Goal: Task Accomplishment & Management: Complete application form

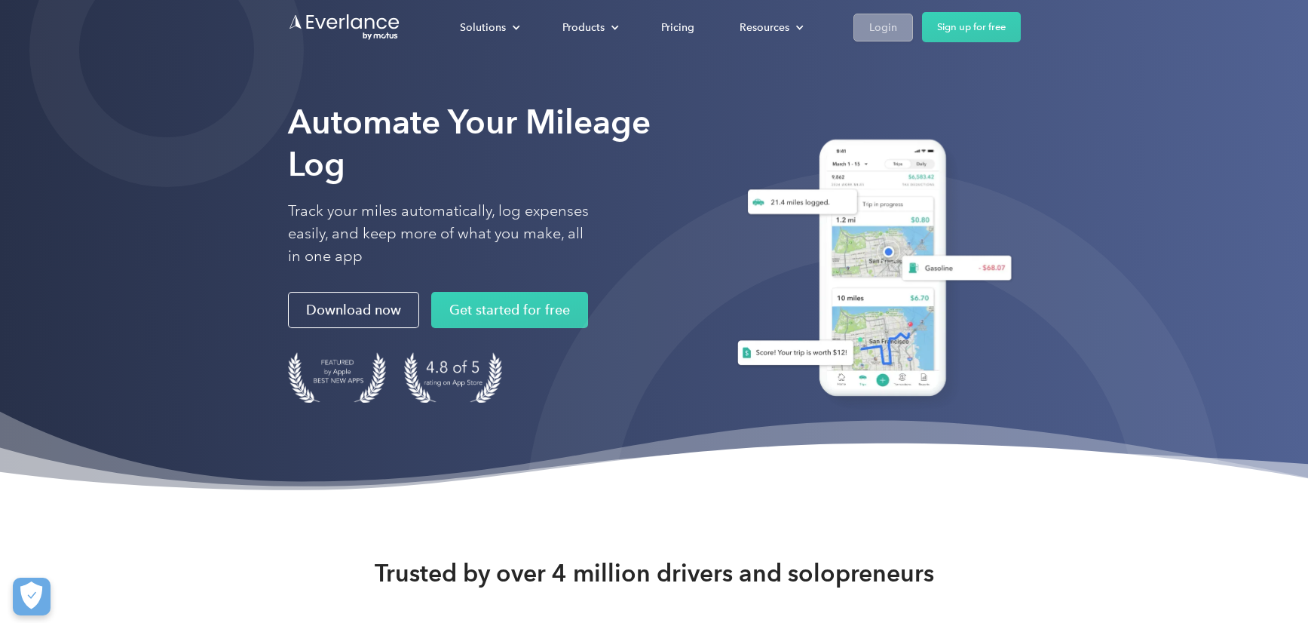
click at [878, 29] on div "Login" at bounding box center [883, 27] width 28 height 19
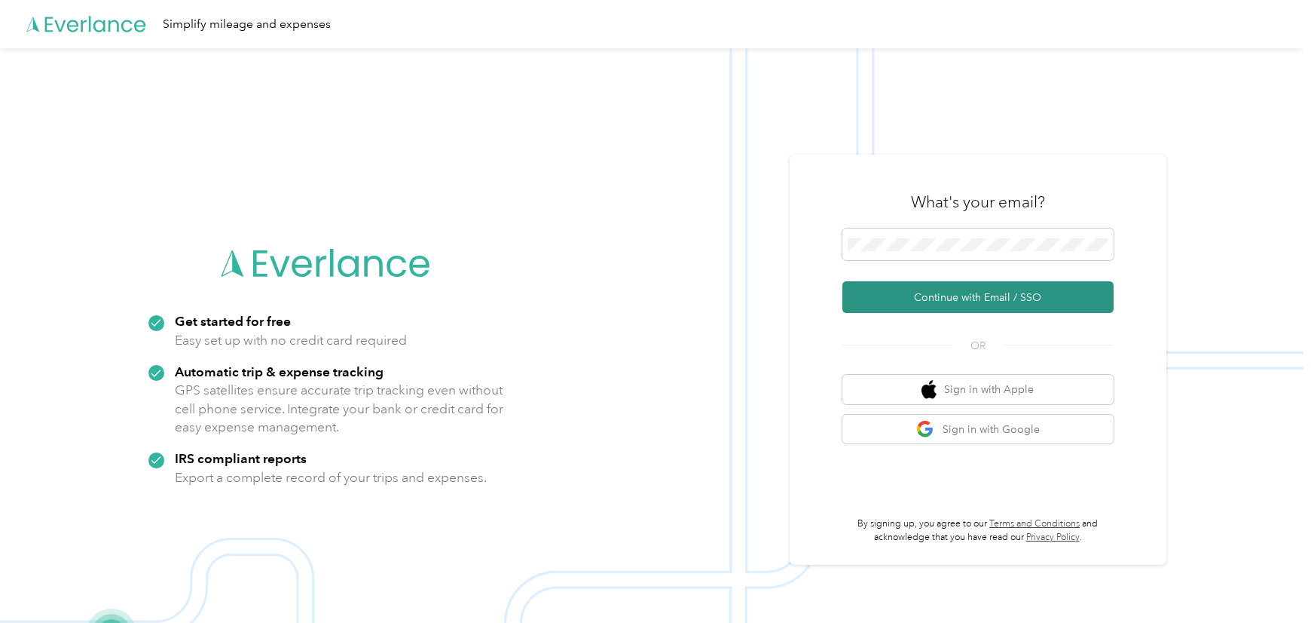
click at [898, 298] on button "Continue with Email / SSO" at bounding box center [978, 297] width 271 height 32
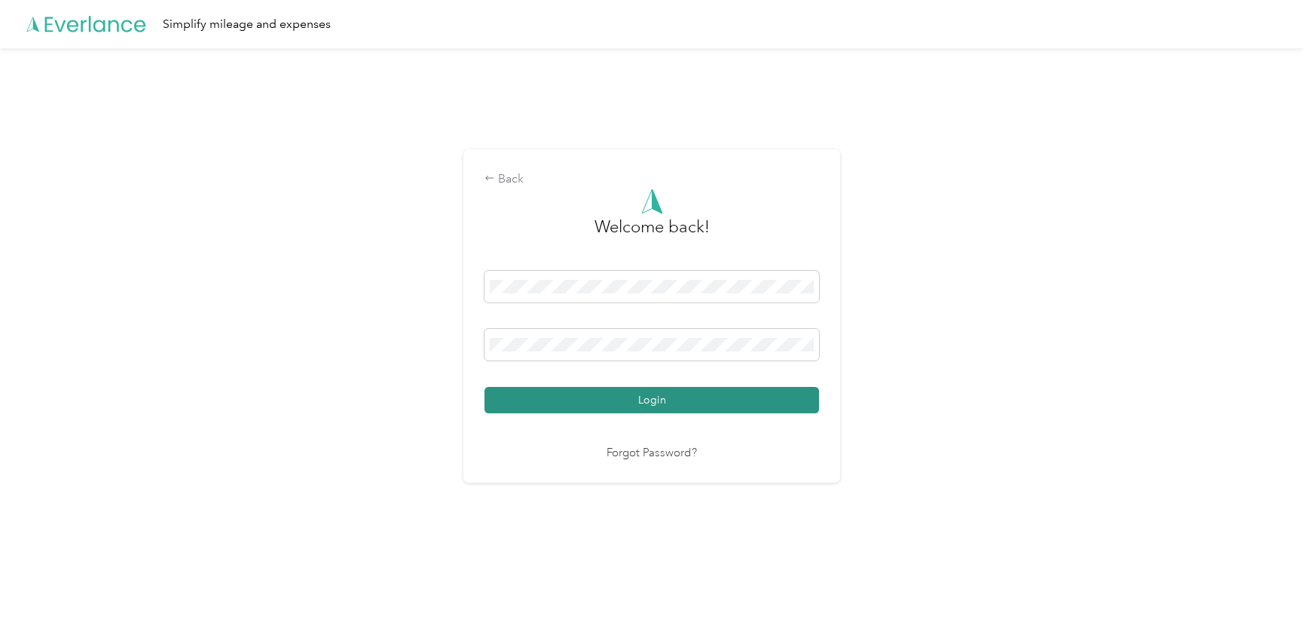
click at [656, 399] on button "Login" at bounding box center [652, 400] width 335 height 26
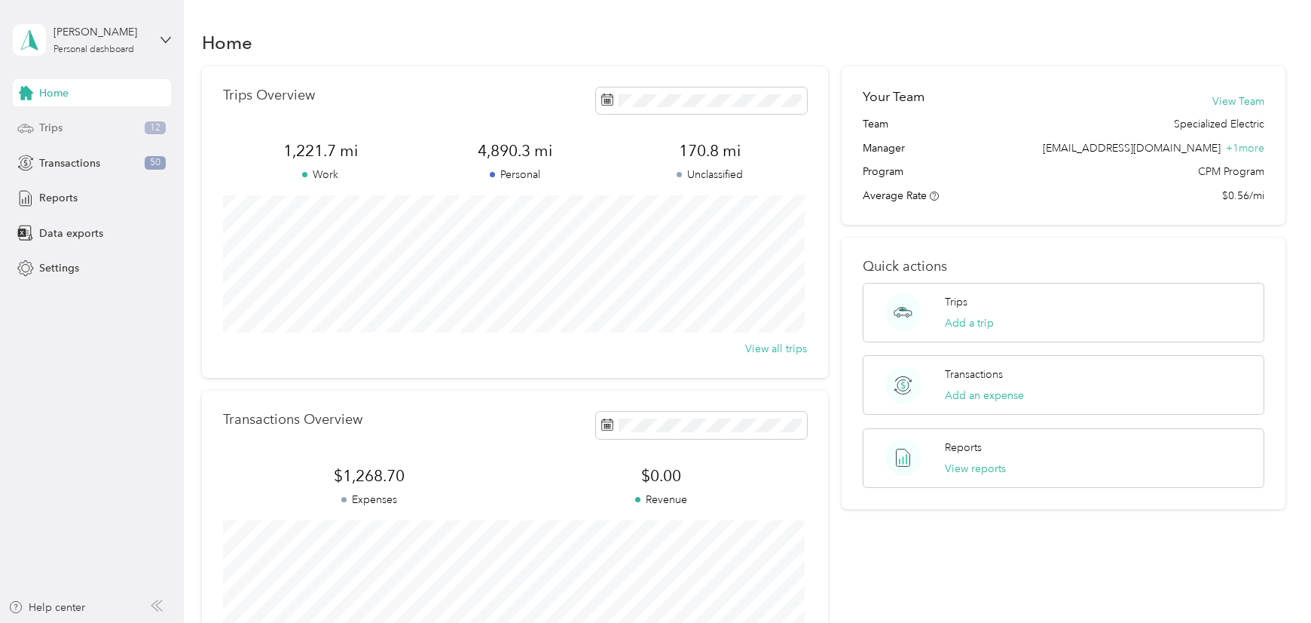
click at [52, 130] on span "Trips" at bounding box center [50, 128] width 23 height 16
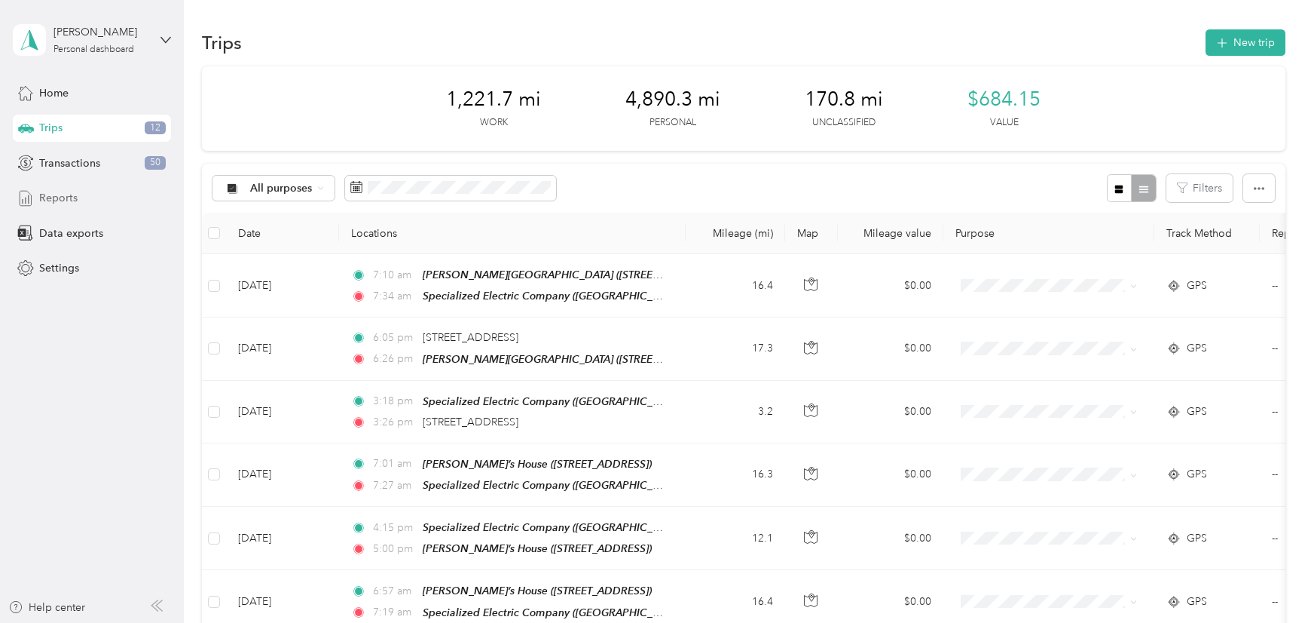
click at [56, 202] on span "Reports" at bounding box center [58, 198] width 38 height 16
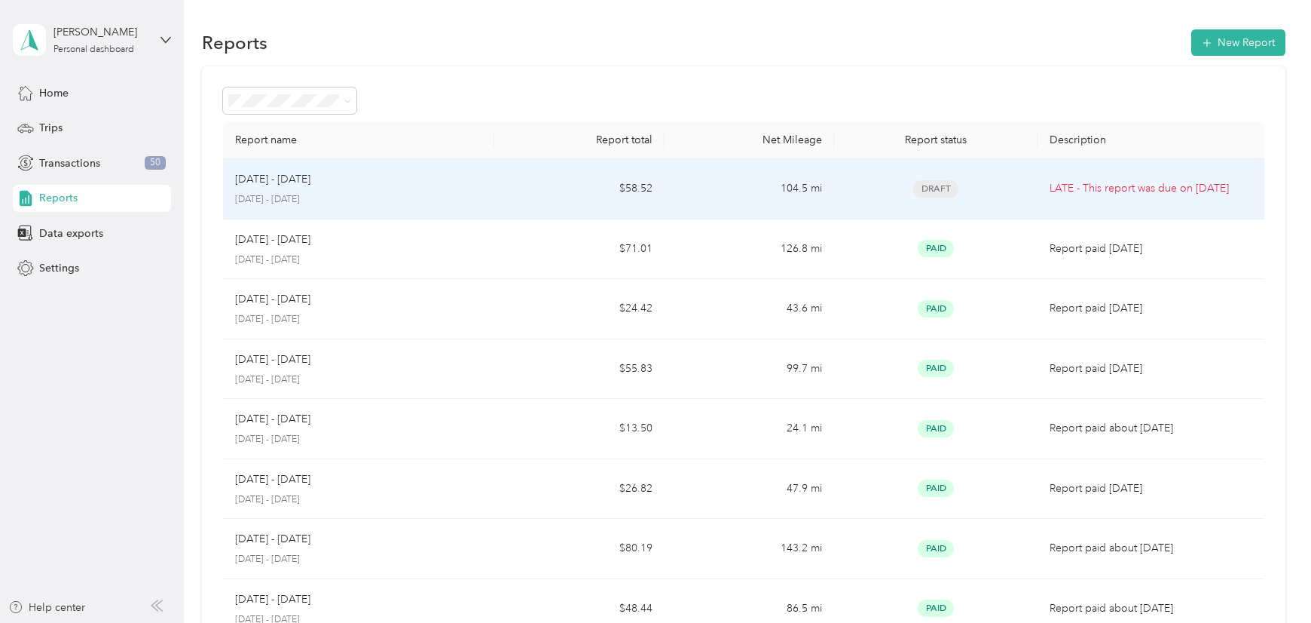
click at [310, 197] on p "[DATE] - [DATE]" at bounding box center [358, 200] width 247 height 14
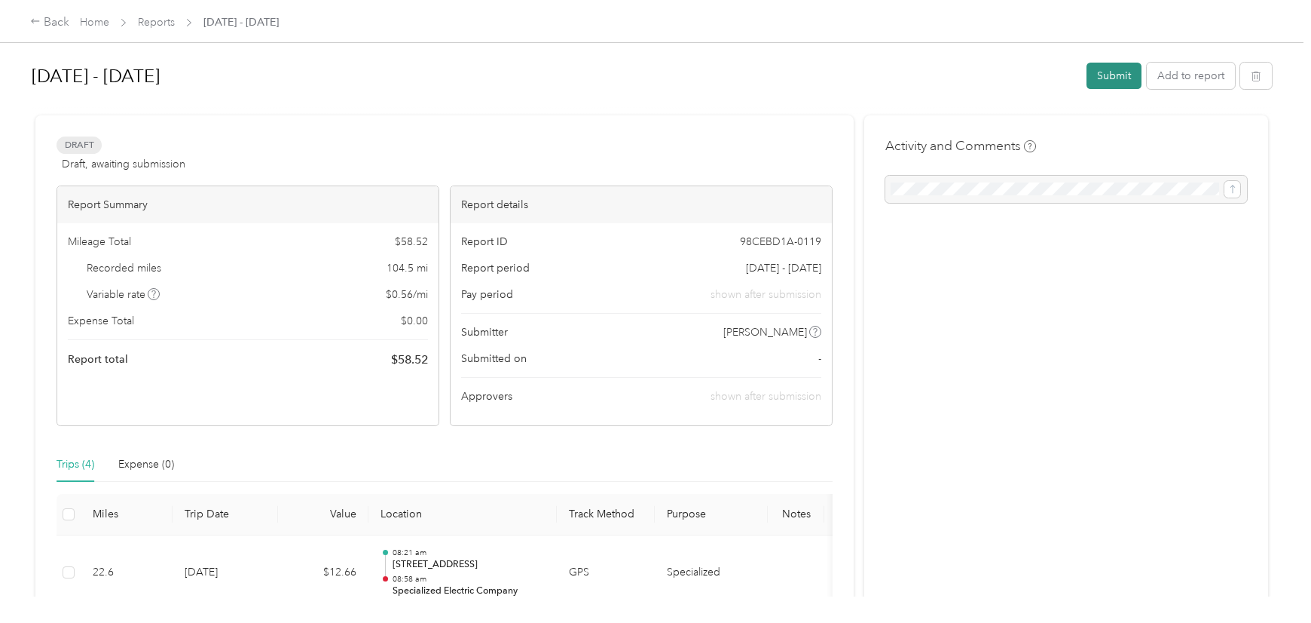
click at [1103, 75] on button "Submit" at bounding box center [1114, 76] width 55 height 26
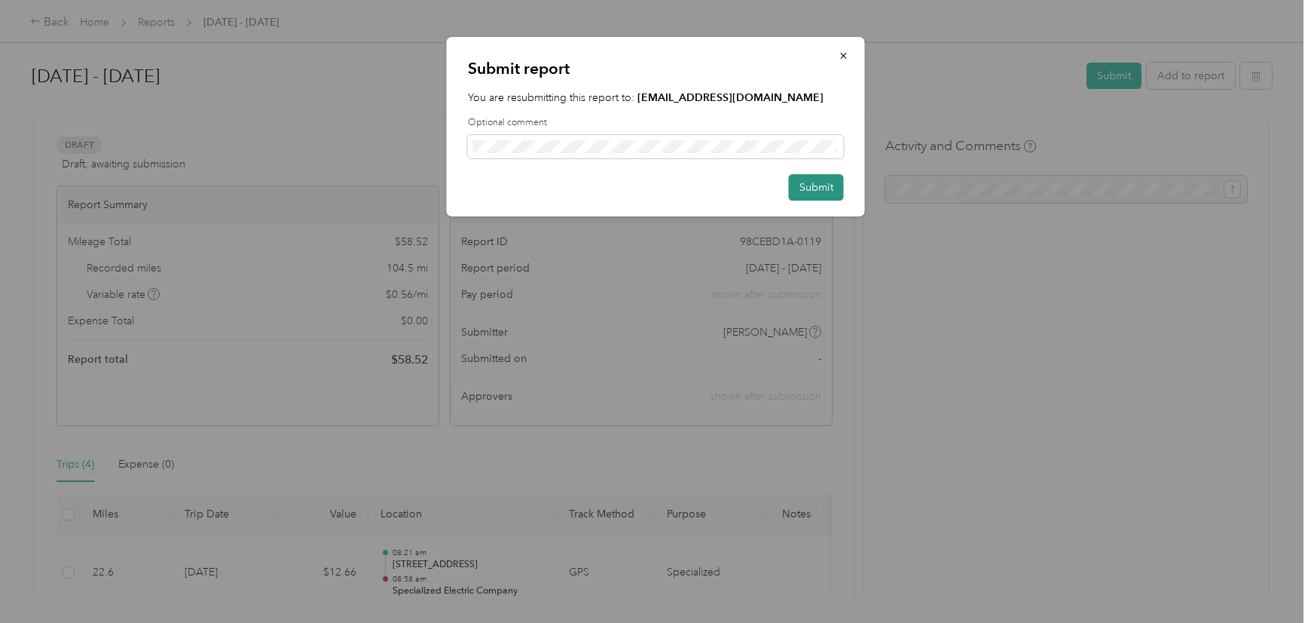
click at [814, 187] on button "Submit" at bounding box center [816, 187] width 55 height 26
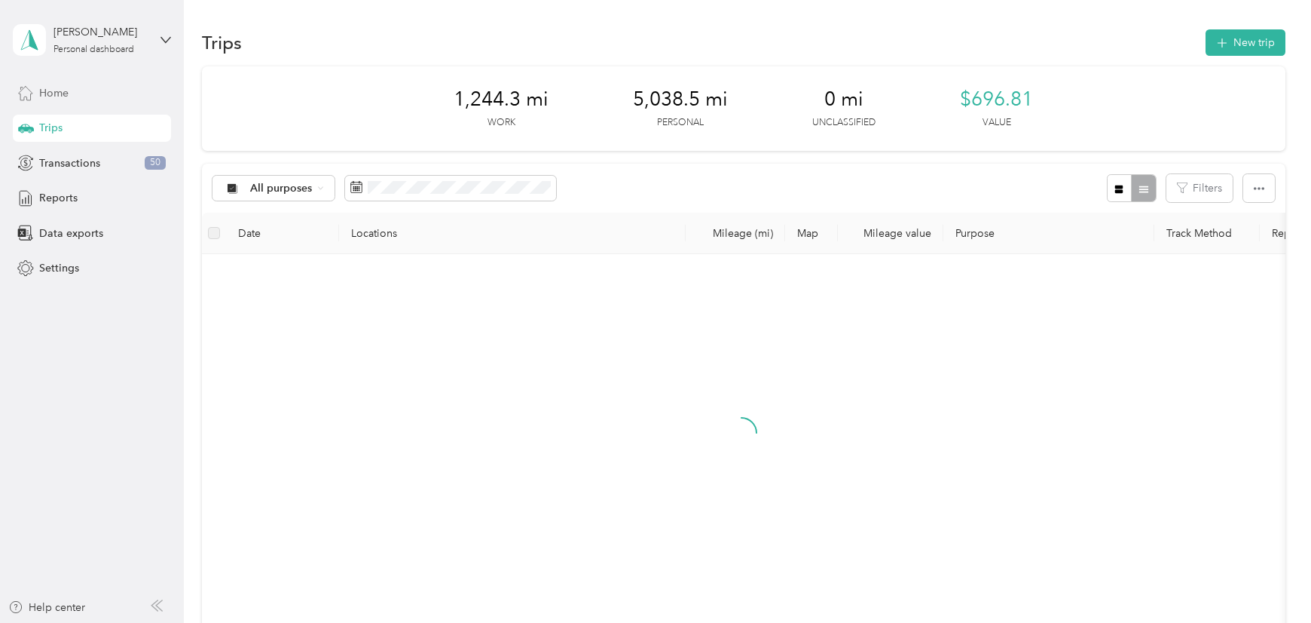
click at [63, 96] on span "Home" at bounding box center [53, 93] width 29 height 16
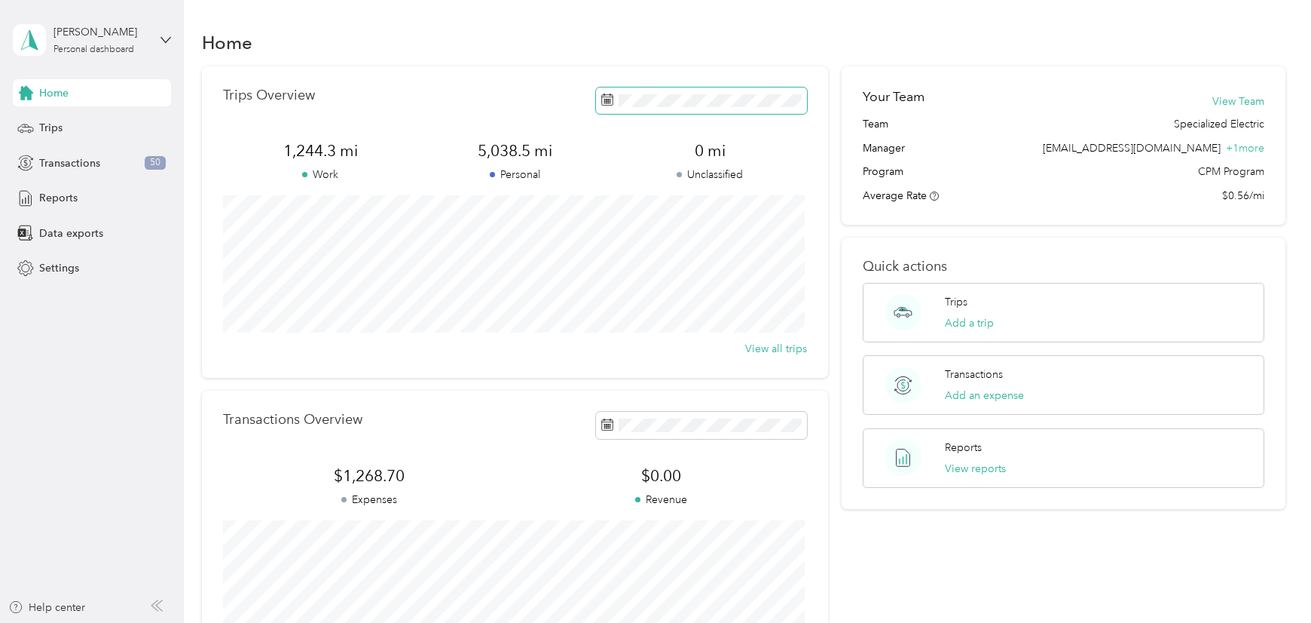
click at [789, 90] on span at bounding box center [701, 100] width 211 height 26
